Goal: Transaction & Acquisition: Purchase product/service

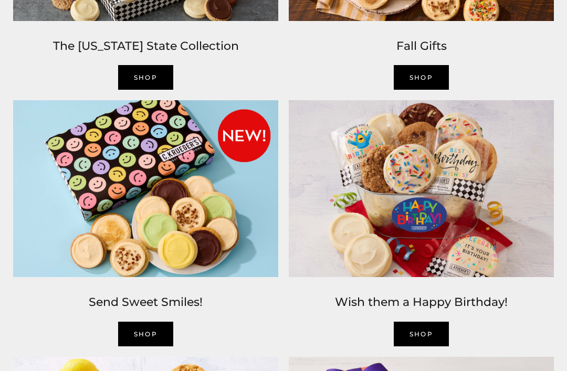
scroll to position [817, 0]
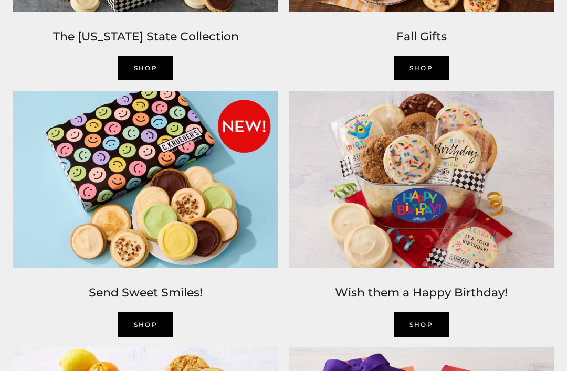
click at [139, 323] on link "SHOP" at bounding box center [146, 325] width 56 height 25
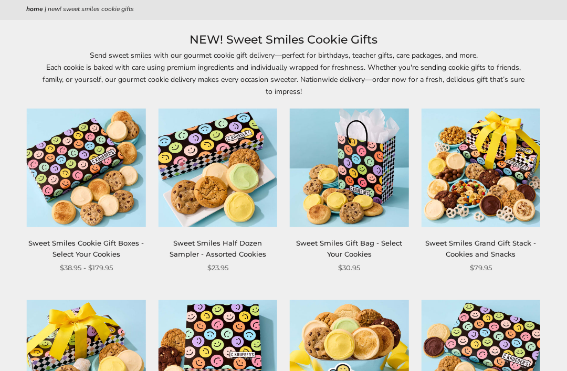
scroll to position [101, 0]
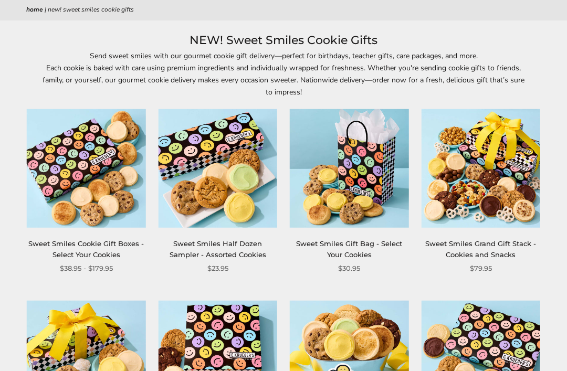
click at [100, 174] on img at bounding box center [86, 169] width 119 height 119
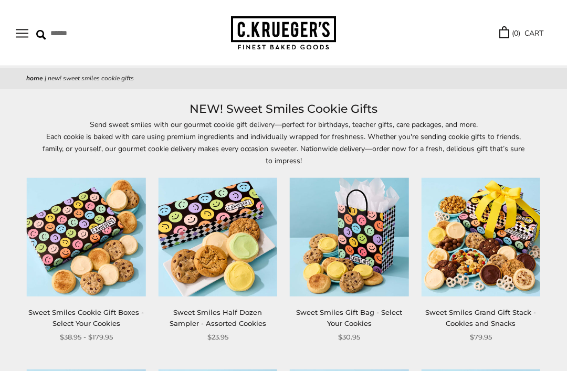
scroll to position [0, 0]
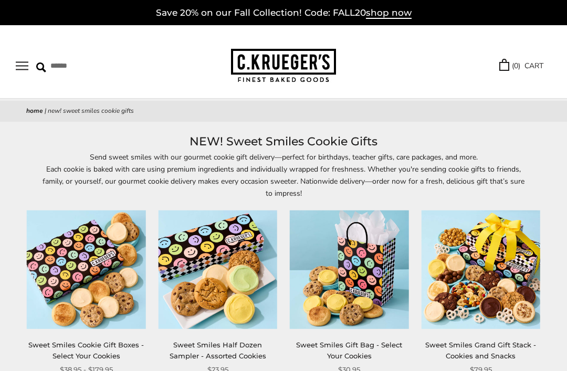
click at [20, 65] on button "Open navigation" at bounding box center [22, 65] width 13 height 9
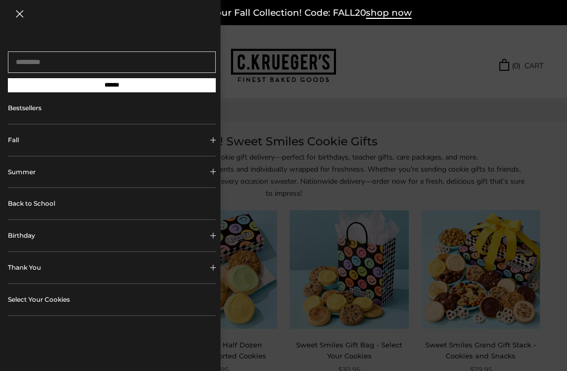
click at [27, 108] on link "Bestsellers" at bounding box center [112, 108] width 208 height 32
